Goal: Task Accomplishment & Management: Use online tool/utility

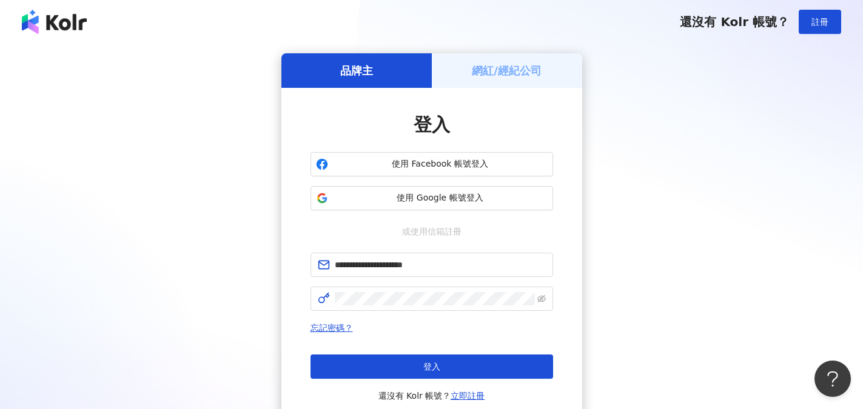
drag, startPoint x: 411, startPoint y: 369, endPoint x: 516, endPoint y: 369, distance: 105.5
click at [411, 369] on button "登入" at bounding box center [431, 367] width 243 height 24
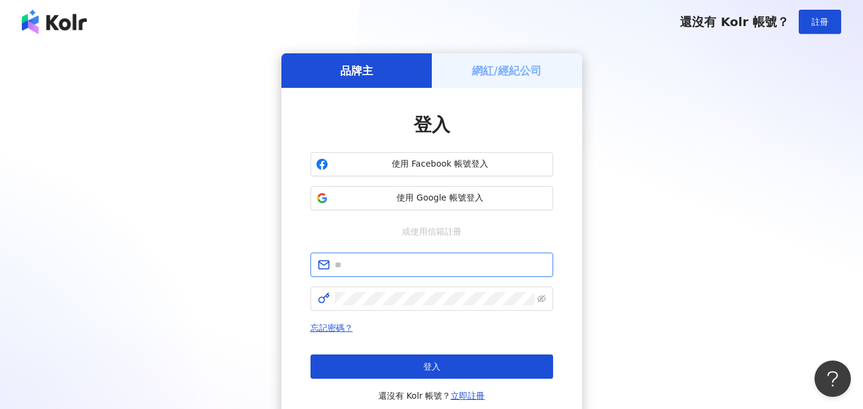
type input "**********"
